Goal: Transaction & Acquisition: Book appointment/travel/reservation

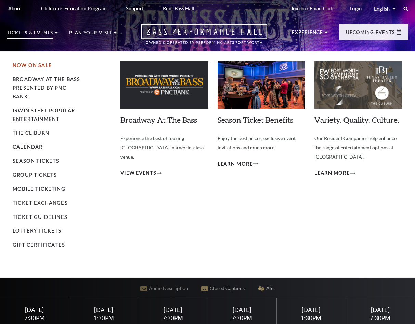
click at [30, 63] on link "Now On Sale" at bounding box center [32, 65] width 39 height 6
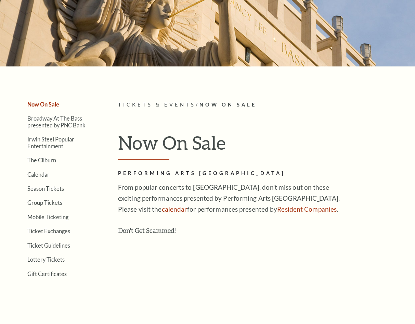
scroll to position [68, 0]
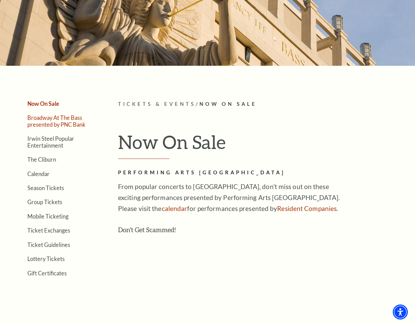
click at [47, 124] on link "Broadway At The Bass presented by PNC Bank" at bounding box center [56, 120] width 58 height 13
